Goal: Task Accomplishment & Management: Use online tool/utility

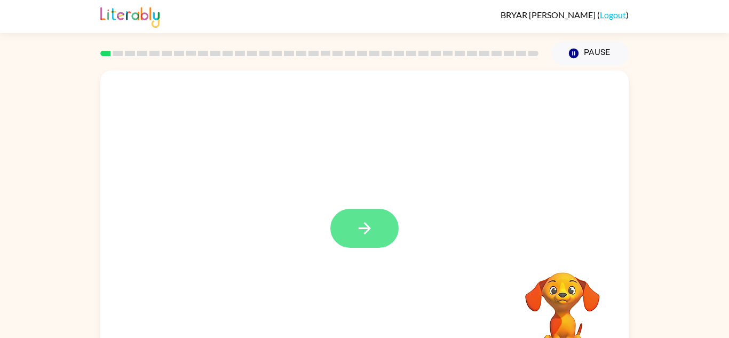
click at [388, 226] on button "button" at bounding box center [364, 228] width 68 height 39
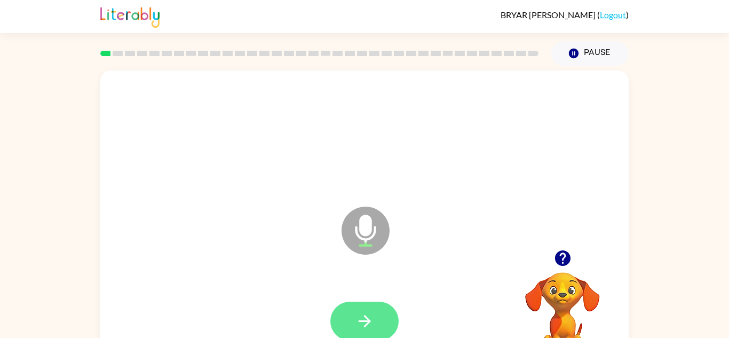
click at [370, 312] on icon "button" at bounding box center [365, 321] width 19 height 19
click at [371, 313] on icon "button" at bounding box center [365, 321] width 19 height 19
click at [369, 316] on icon "button" at bounding box center [365, 321] width 19 height 19
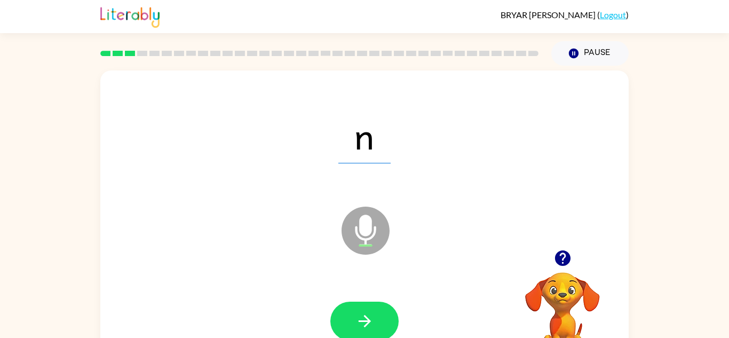
click at [369, 316] on icon "button" at bounding box center [365, 321] width 19 height 19
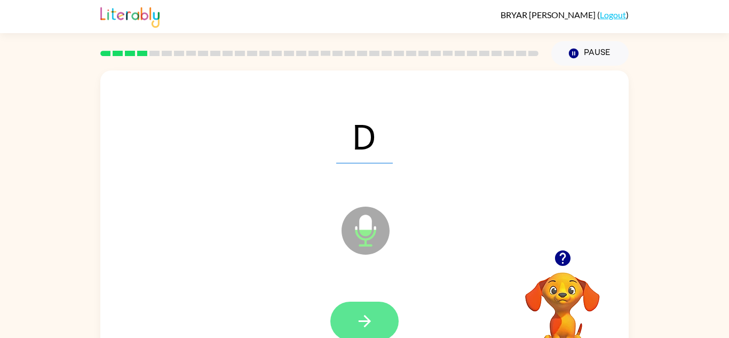
click at [376, 314] on button "button" at bounding box center [364, 321] width 68 height 39
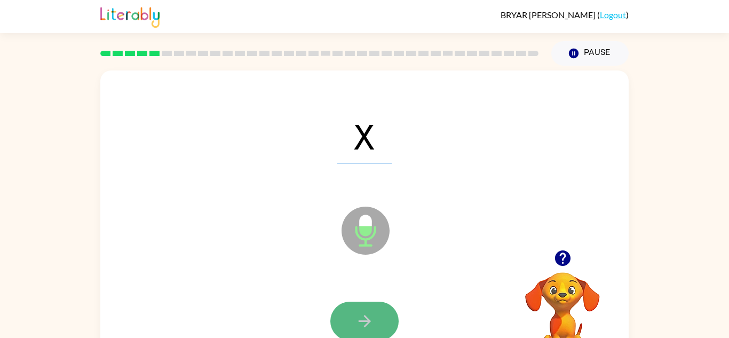
click at [372, 317] on icon "button" at bounding box center [365, 321] width 19 height 19
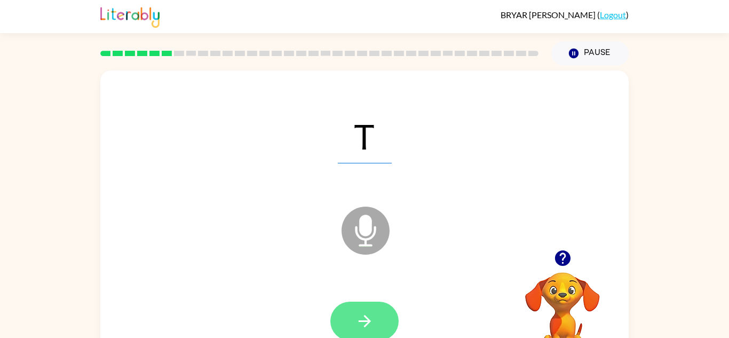
click at [372, 321] on icon "button" at bounding box center [365, 321] width 19 height 19
click at [381, 332] on button "button" at bounding box center [364, 321] width 68 height 39
click at [376, 322] on button "button" at bounding box center [364, 321] width 68 height 39
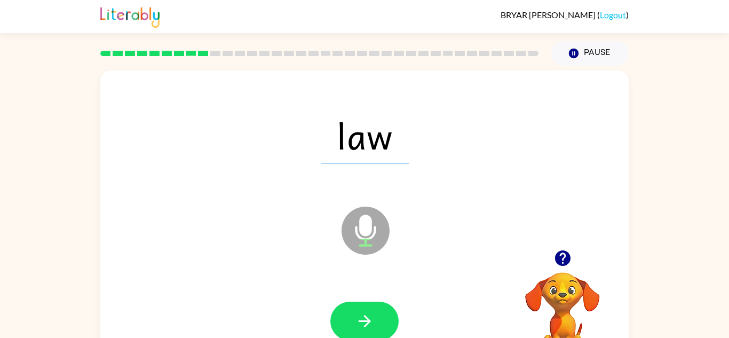
click at [376, 322] on button "button" at bounding box center [364, 321] width 68 height 39
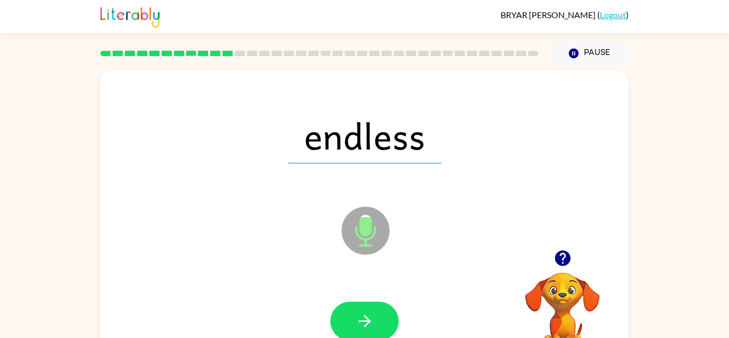
click at [376, 322] on button "button" at bounding box center [364, 321] width 68 height 39
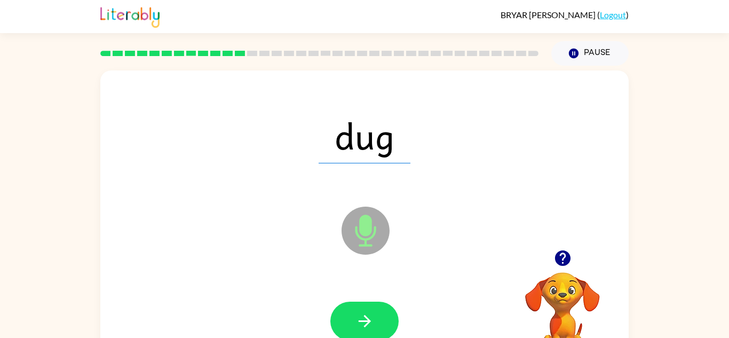
click at [376, 322] on button "button" at bounding box center [364, 321] width 68 height 39
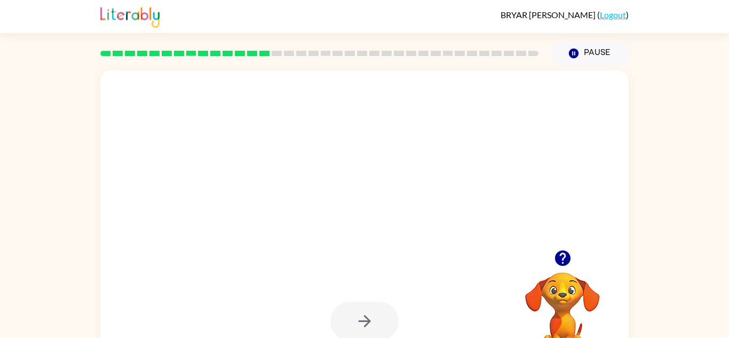
click at [376, 322] on button "button" at bounding box center [364, 321] width 68 height 39
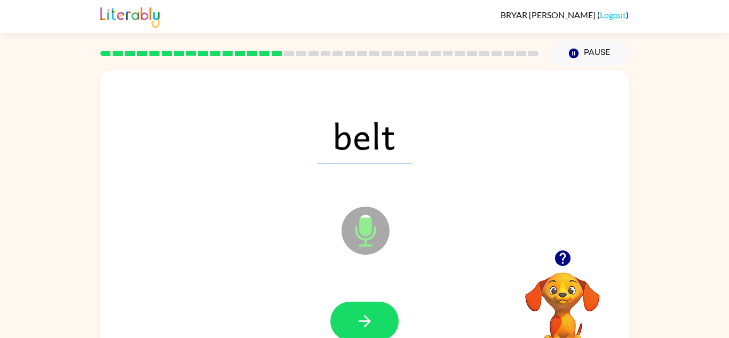
click at [376, 322] on button "button" at bounding box center [364, 321] width 68 height 39
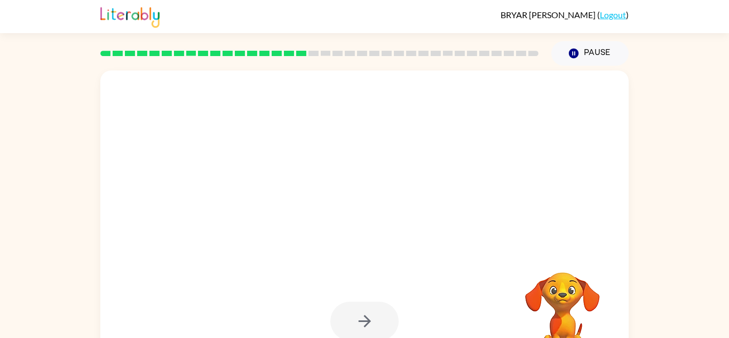
click at [376, 322] on div at bounding box center [364, 321] width 68 height 39
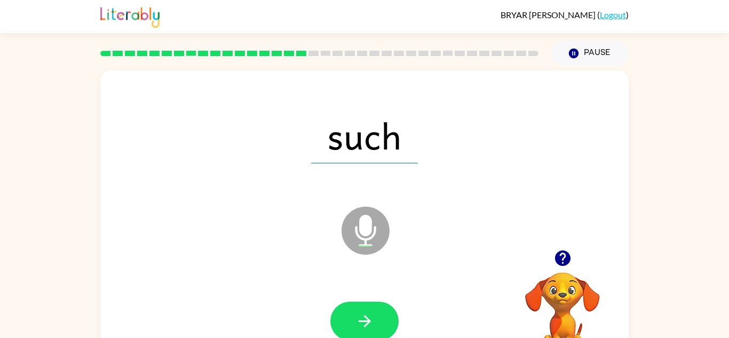
click at [376, 322] on button "button" at bounding box center [364, 321] width 68 height 39
click at [376, 322] on div at bounding box center [364, 321] width 68 height 39
click at [376, 322] on button "button" at bounding box center [364, 321] width 68 height 39
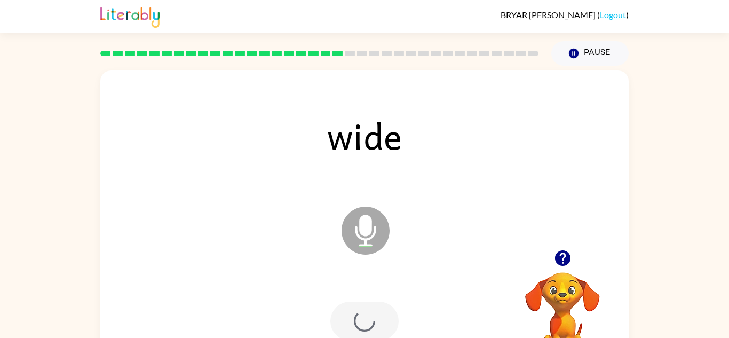
click at [376, 322] on div at bounding box center [364, 321] width 68 height 39
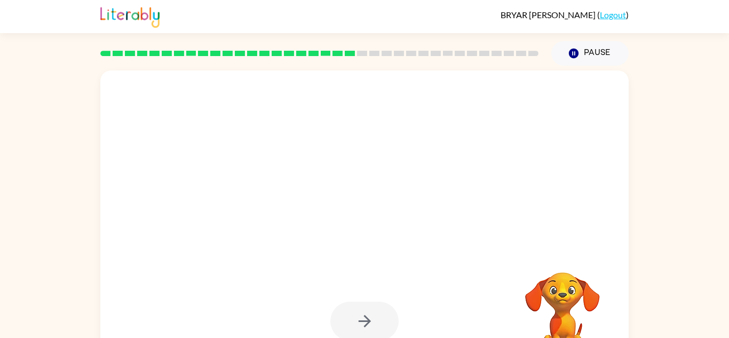
click at [376, 322] on div at bounding box center [364, 321] width 68 height 39
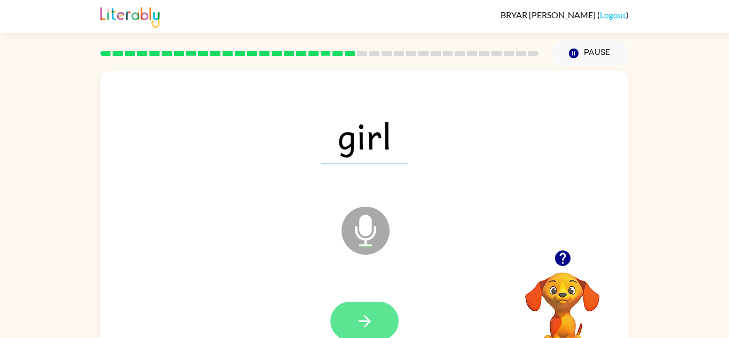
click at [376, 322] on button "button" at bounding box center [364, 321] width 68 height 39
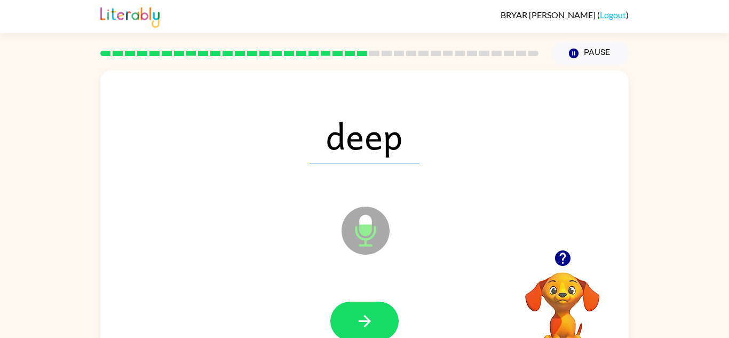
click at [376, 322] on button "button" at bounding box center [364, 321] width 68 height 39
click at [377, 321] on div at bounding box center [364, 321] width 68 height 39
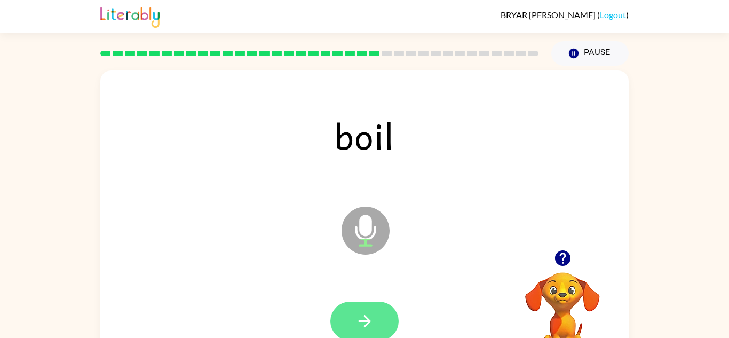
click at [376, 321] on button "button" at bounding box center [364, 321] width 68 height 39
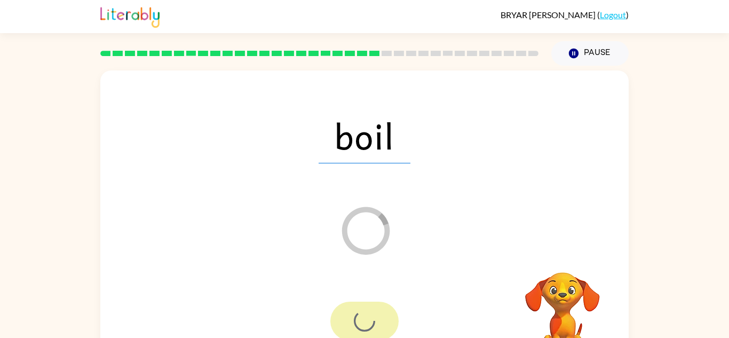
click at [376, 321] on div at bounding box center [364, 321] width 68 height 39
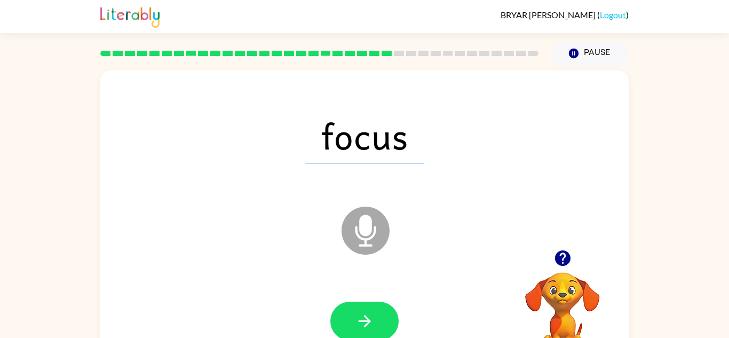
click at [376, 321] on div at bounding box center [364, 321] width 68 height 39
click at [378, 323] on button "button" at bounding box center [364, 321] width 68 height 39
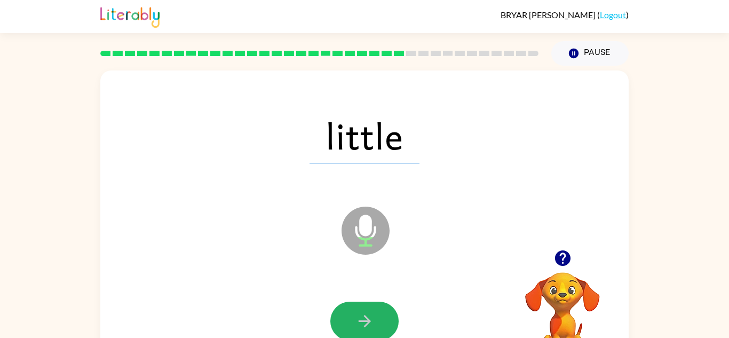
click at [378, 323] on button "button" at bounding box center [364, 321] width 68 height 39
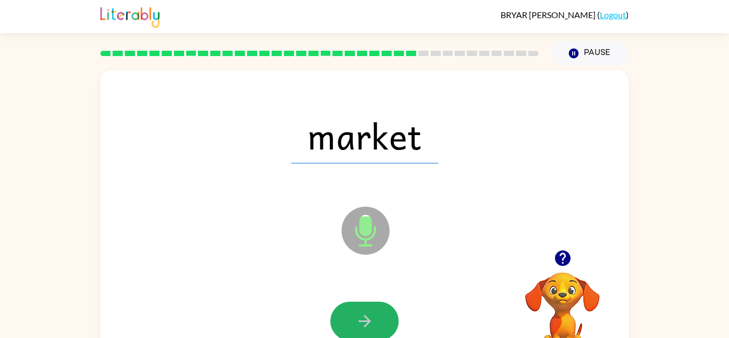
click at [378, 323] on button "button" at bounding box center [364, 321] width 68 height 39
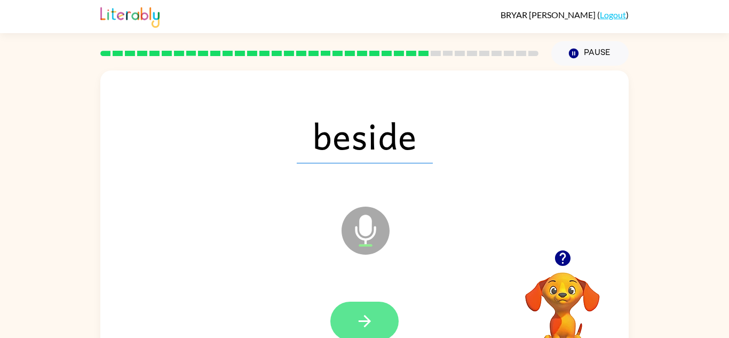
click at [380, 322] on button "button" at bounding box center [364, 321] width 68 height 39
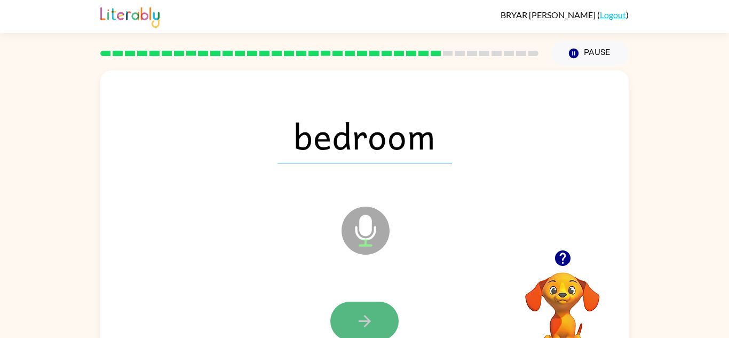
click at [380, 322] on button "button" at bounding box center [364, 321] width 68 height 39
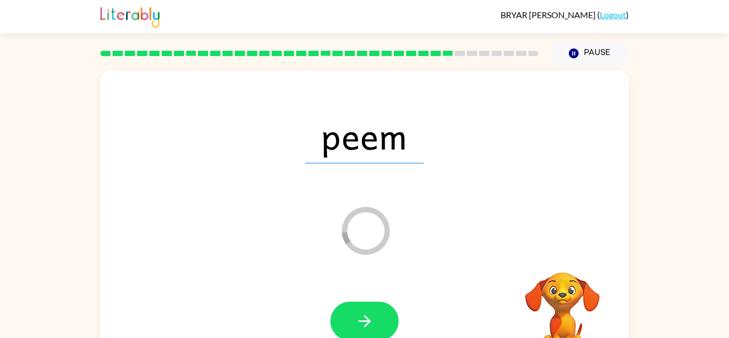
click at [380, 322] on button "button" at bounding box center [364, 321] width 68 height 39
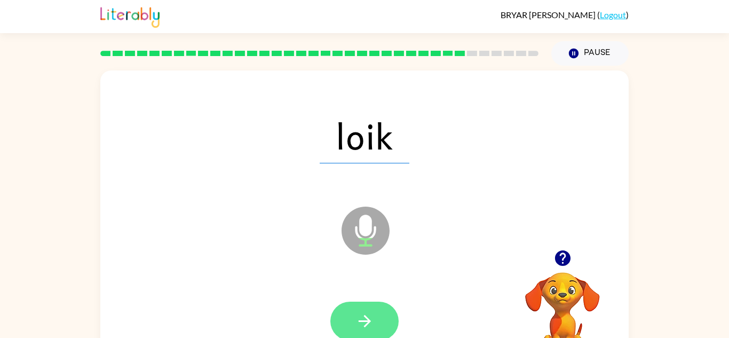
click at [376, 312] on button "button" at bounding box center [364, 321] width 68 height 39
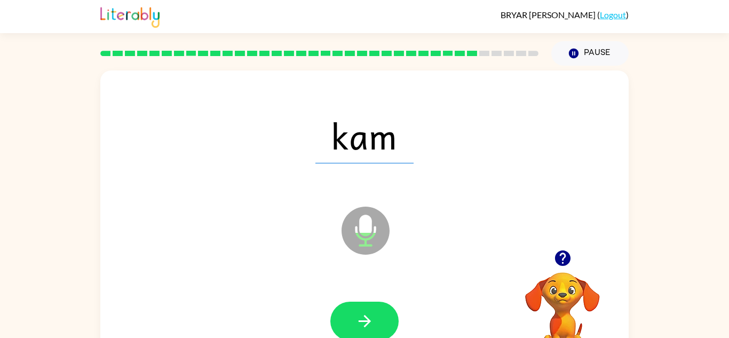
click at [391, 302] on div at bounding box center [364, 321] width 68 height 39
click at [382, 306] on button "button" at bounding box center [364, 321] width 68 height 39
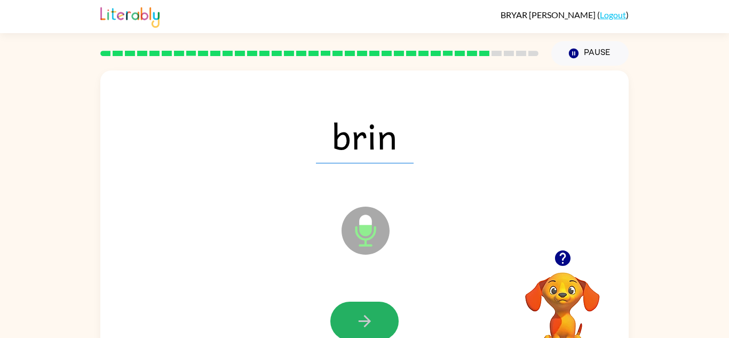
click at [380, 322] on button "button" at bounding box center [364, 321] width 68 height 39
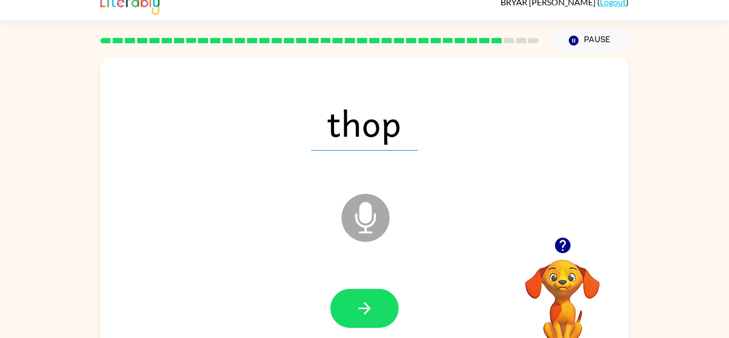
scroll to position [37, 0]
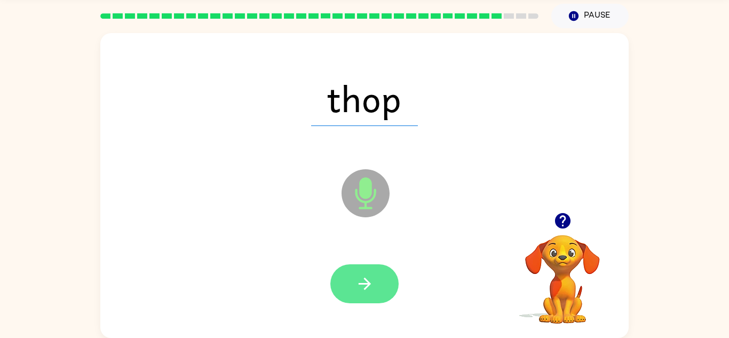
click at [388, 276] on button "button" at bounding box center [364, 283] width 68 height 39
click at [366, 293] on button "button" at bounding box center [364, 283] width 68 height 39
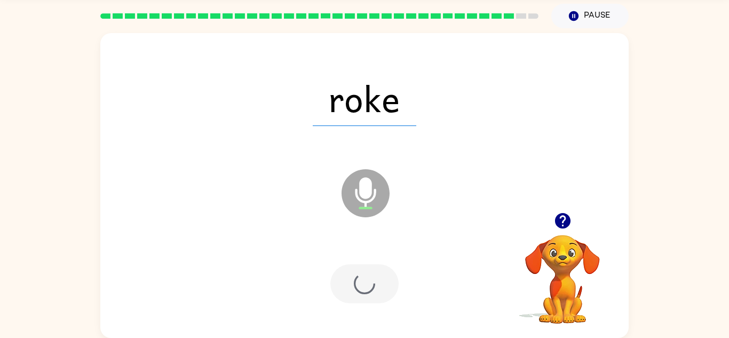
click at [357, 290] on div at bounding box center [364, 283] width 68 height 39
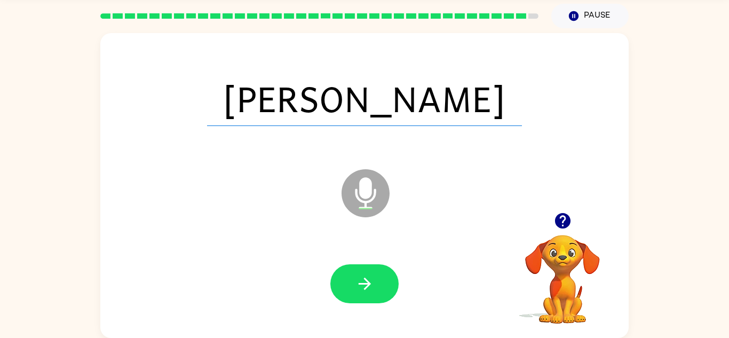
scroll to position [34, 0]
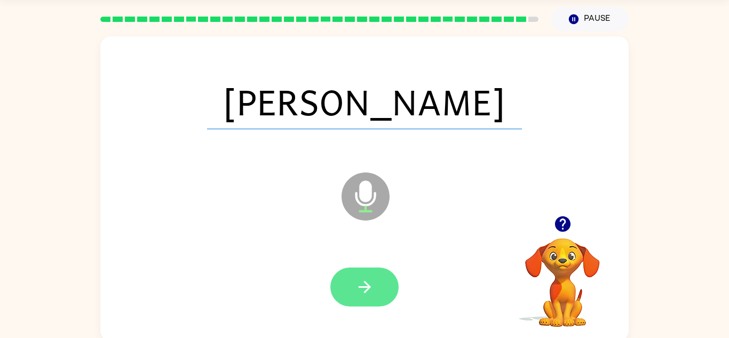
click at [365, 283] on icon "button" at bounding box center [365, 287] width 19 height 19
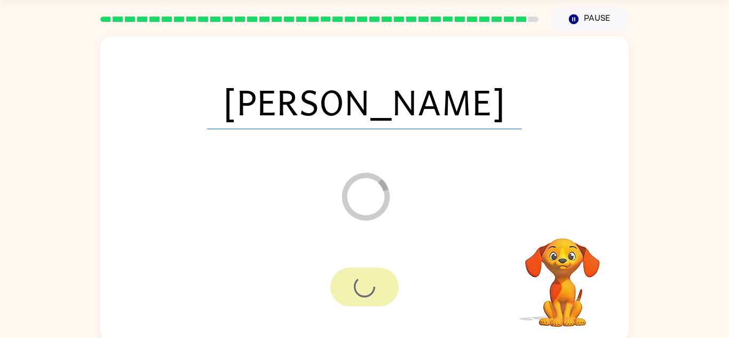
scroll to position [18, 0]
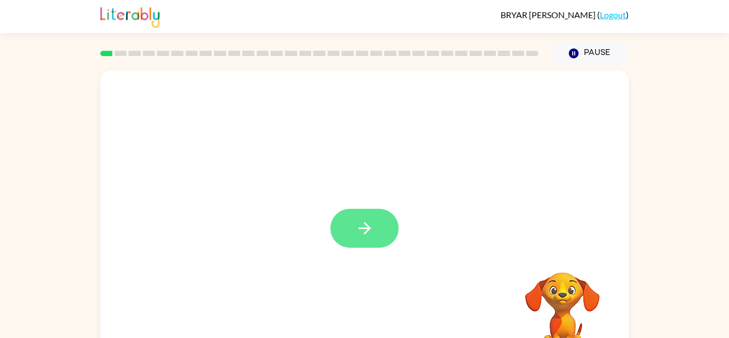
click at [377, 235] on button "button" at bounding box center [364, 228] width 68 height 39
click at [363, 316] on div at bounding box center [364, 322] width 507 height 88
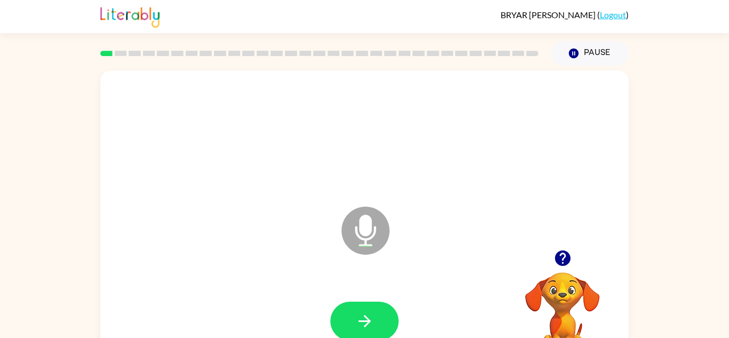
click at [363, 316] on icon "button" at bounding box center [365, 321] width 19 height 19
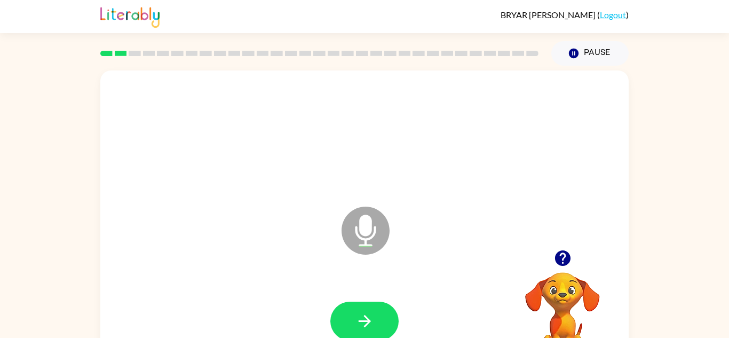
click at [363, 316] on icon "button" at bounding box center [365, 321] width 19 height 19
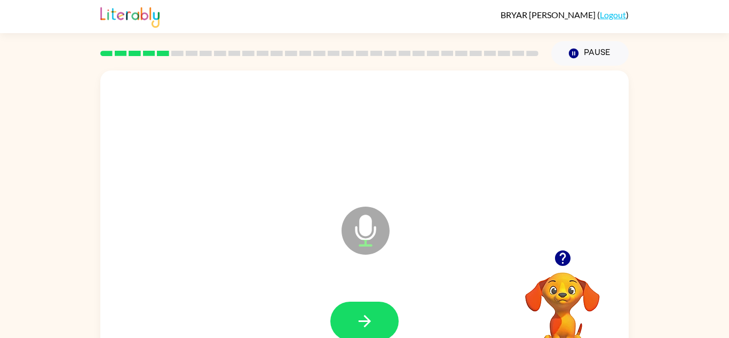
click at [363, 316] on icon "button" at bounding box center [365, 321] width 19 height 19
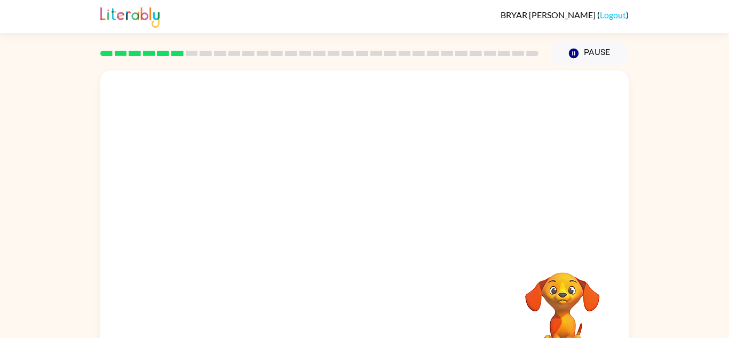
click at [363, 316] on div at bounding box center [364, 322] width 507 height 88
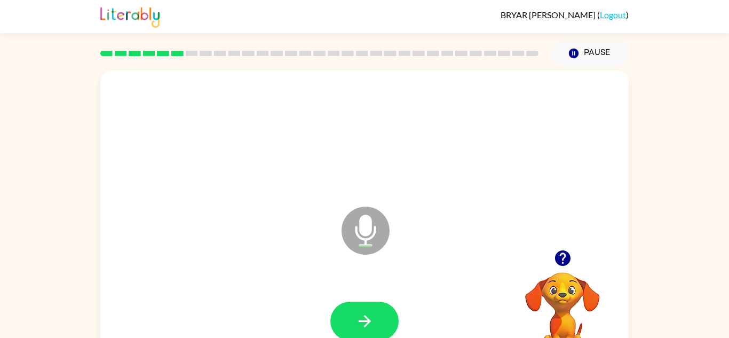
click at [363, 316] on icon "button" at bounding box center [365, 321] width 19 height 19
click at [345, 310] on button "button" at bounding box center [364, 321] width 68 height 39
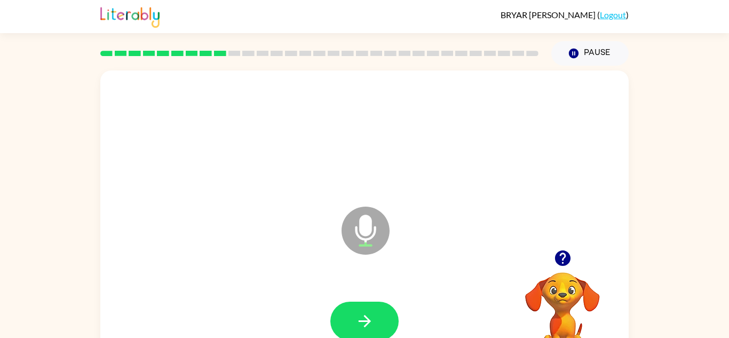
click at [345, 310] on button "button" at bounding box center [364, 321] width 68 height 39
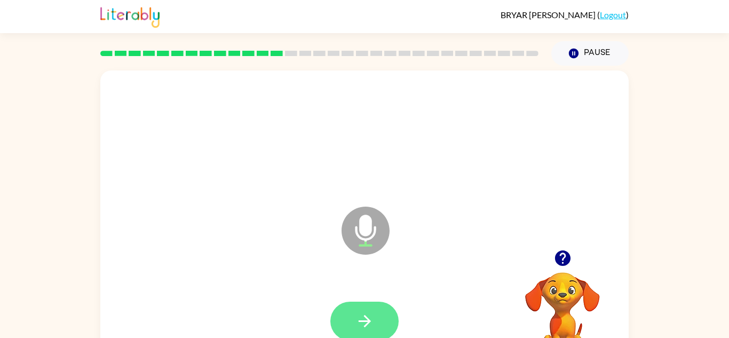
click at [351, 318] on button "button" at bounding box center [364, 321] width 68 height 39
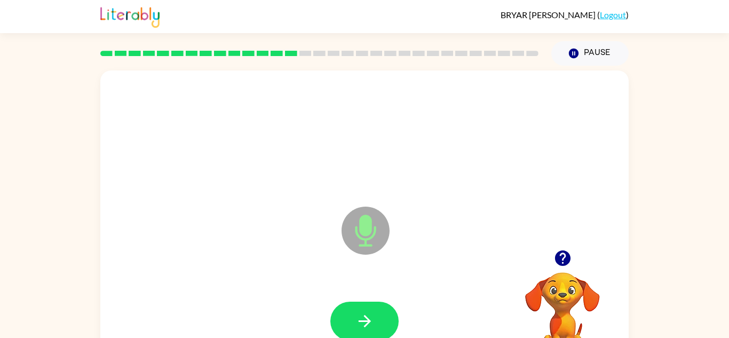
click at [351, 318] on button "button" at bounding box center [364, 321] width 68 height 39
click at [354, 312] on button "button" at bounding box center [364, 321] width 68 height 39
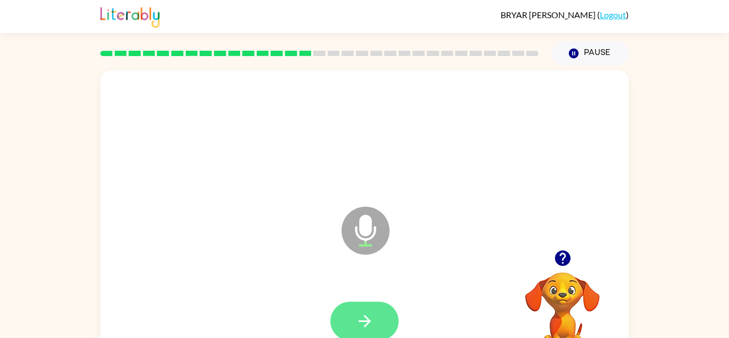
click at [352, 328] on button "button" at bounding box center [364, 321] width 68 height 39
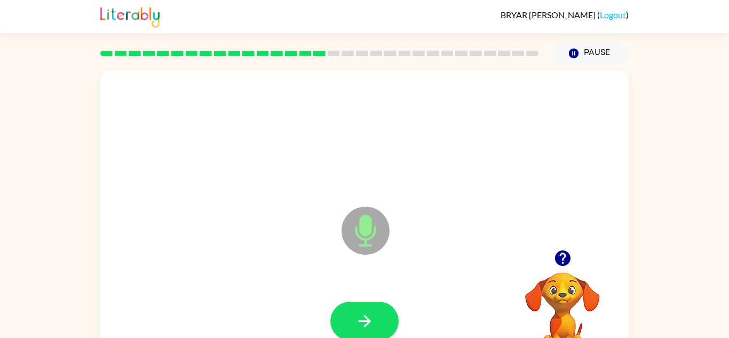
click at [352, 328] on button "button" at bounding box center [364, 321] width 68 height 39
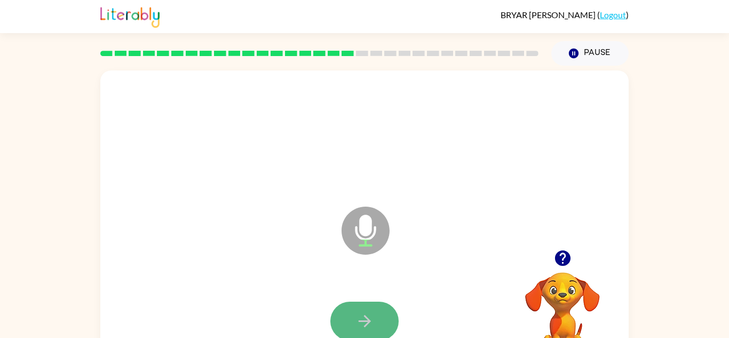
click at [356, 317] on icon "button" at bounding box center [365, 321] width 19 height 19
click at [373, 329] on icon "button" at bounding box center [365, 321] width 19 height 19
click at [374, 329] on button "button" at bounding box center [364, 321] width 68 height 39
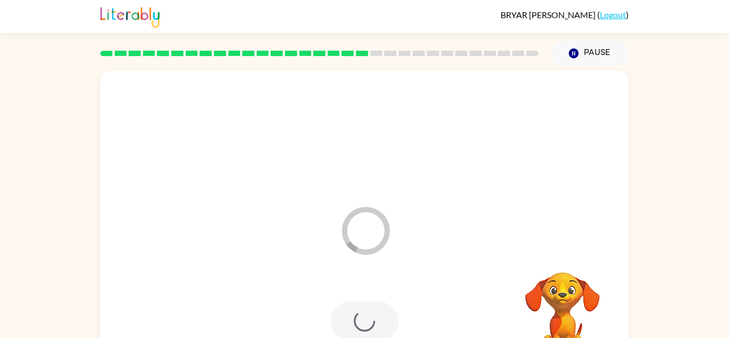
click at [433, 208] on div "Loader Your response is being sent to our graders" at bounding box center [339, 204] width 456 height 38
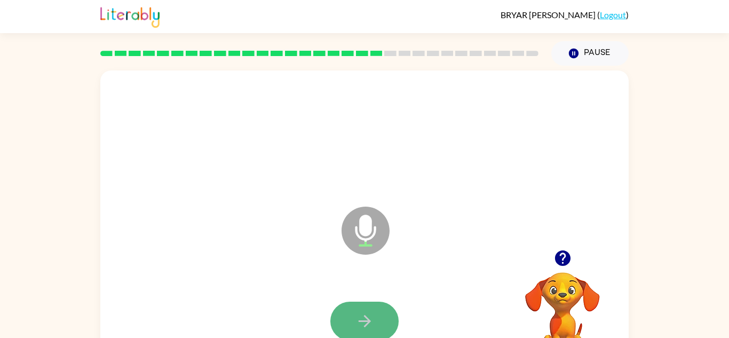
click at [381, 320] on button "button" at bounding box center [364, 321] width 68 height 39
click at [344, 325] on button "button" at bounding box center [364, 321] width 68 height 39
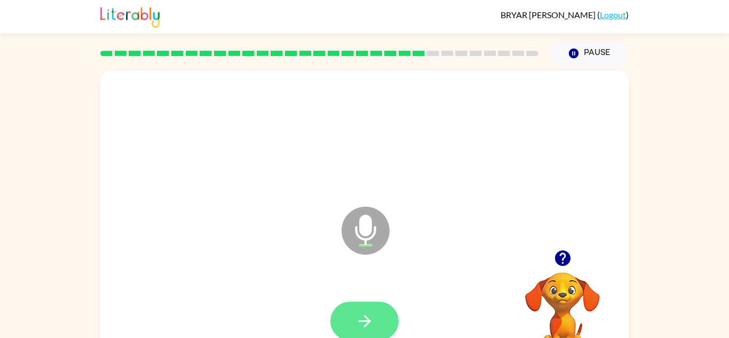
click at [344, 325] on button "button" at bounding box center [364, 321] width 68 height 39
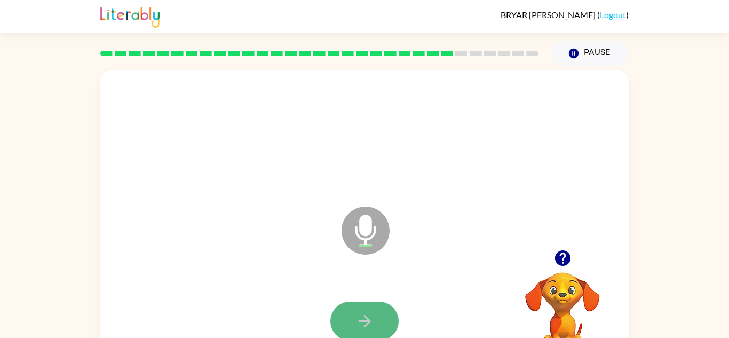
click at [361, 318] on icon "button" at bounding box center [365, 321] width 19 height 19
click at [362, 318] on icon "button" at bounding box center [365, 321] width 19 height 19
click at [368, 322] on icon "button" at bounding box center [364, 321] width 12 height 12
click at [366, 320] on icon "button" at bounding box center [364, 321] width 12 height 12
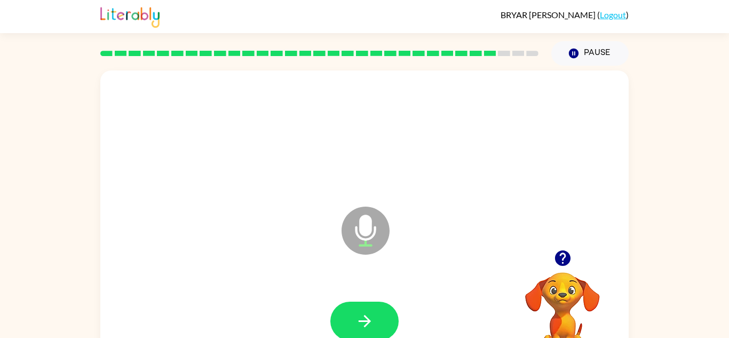
click at [366, 320] on icon "button" at bounding box center [364, 321] width 12 height 12
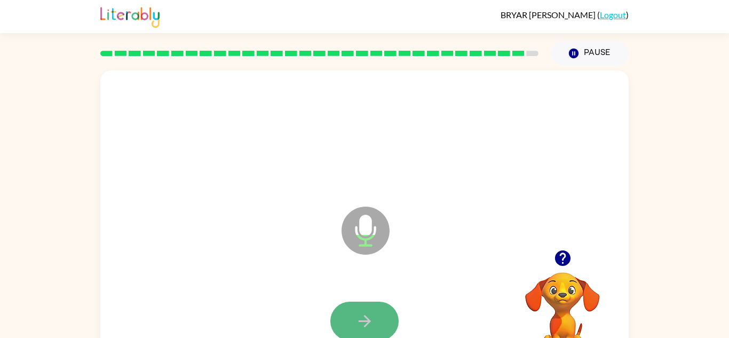
click at [366, 321] on icon "button" at bounding box center [364, 321] width 12 height 12
